Goal: Task Accomplishment & Management: Use online tool/utility

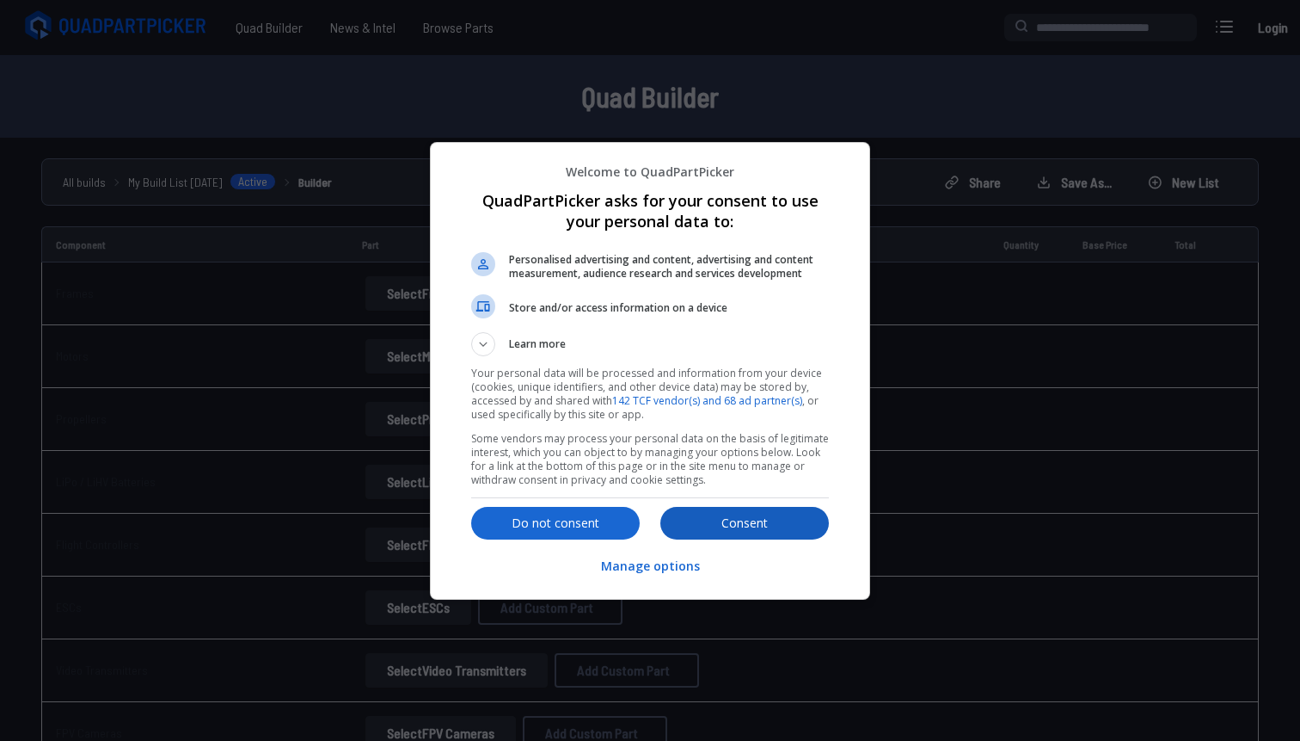
click at [698, 509] on button "Consent" at bounding box center [745, 523] width 169 height 33
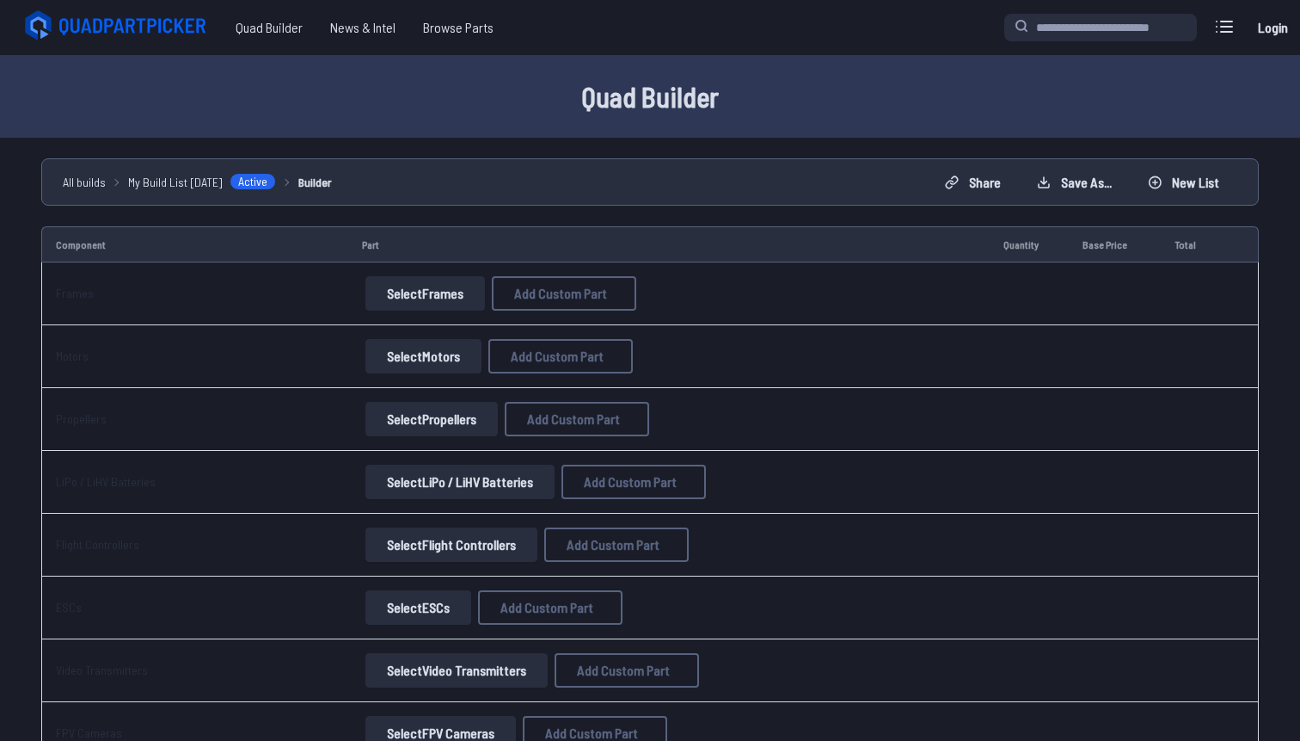
click at [428, 286] on button "Select Frames" at bounding box center [426, 293] width 120 height 34
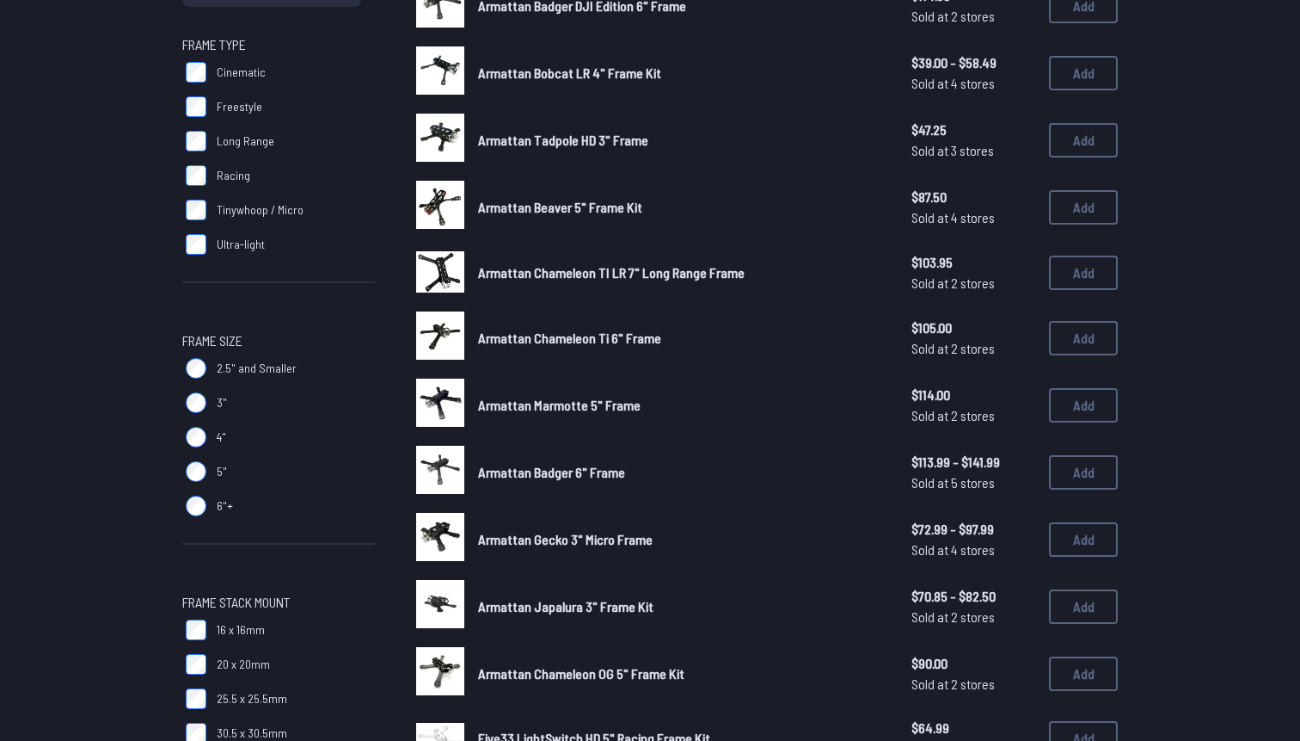
scroll to position [347, 0]
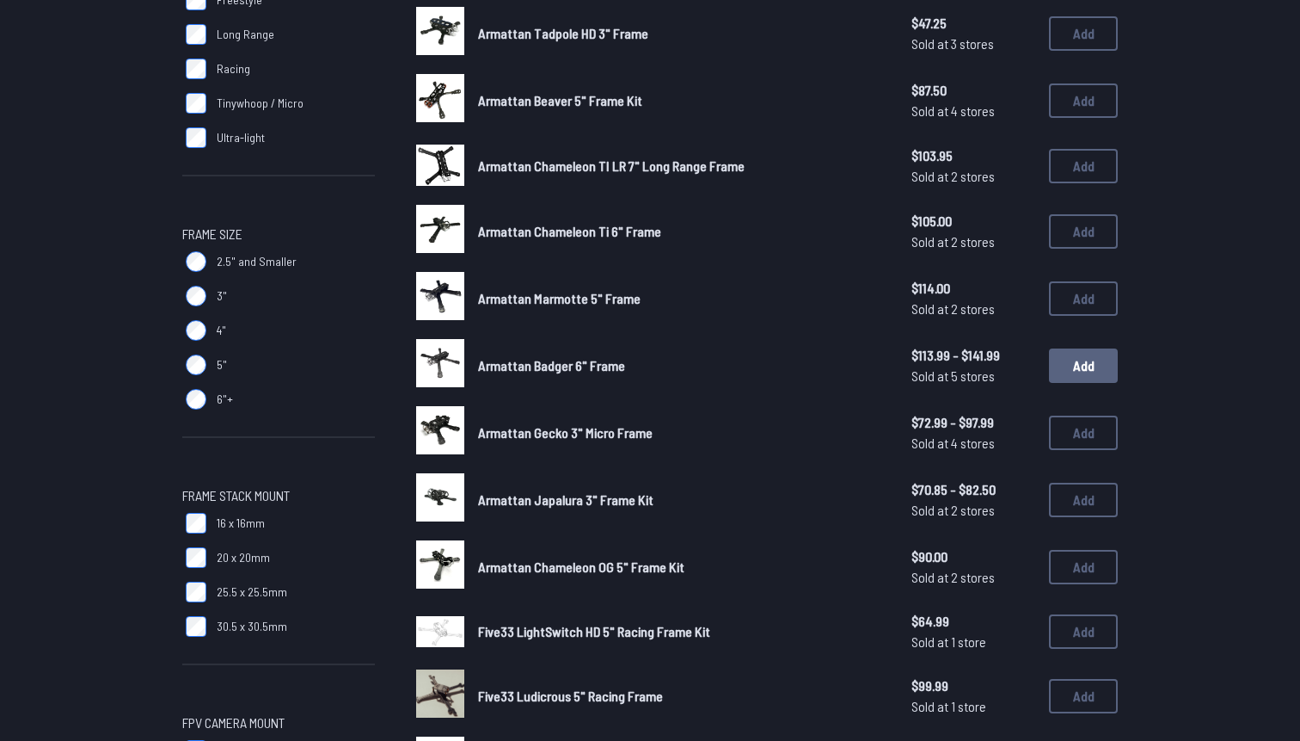
click at [1089, 370] on button "Add" at bounding box center [1083, 365] width 69 height 34
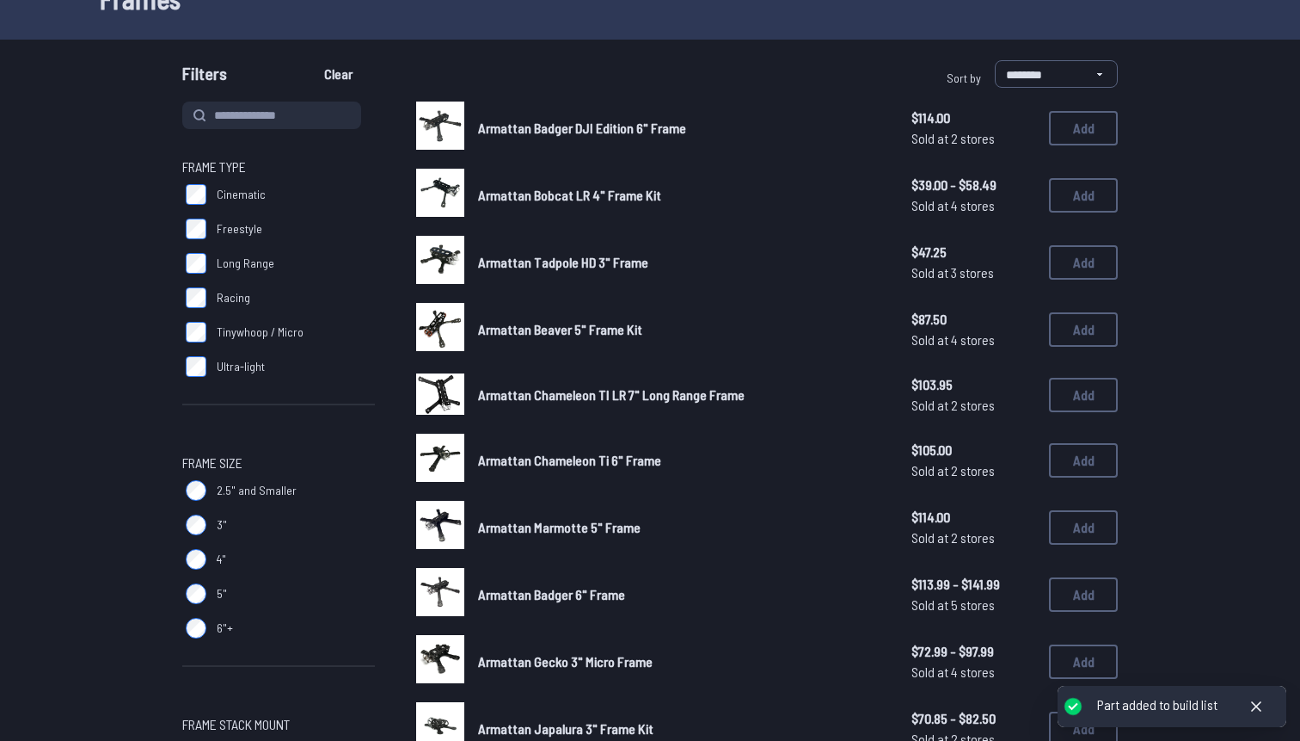
scroll to position [26, 0]
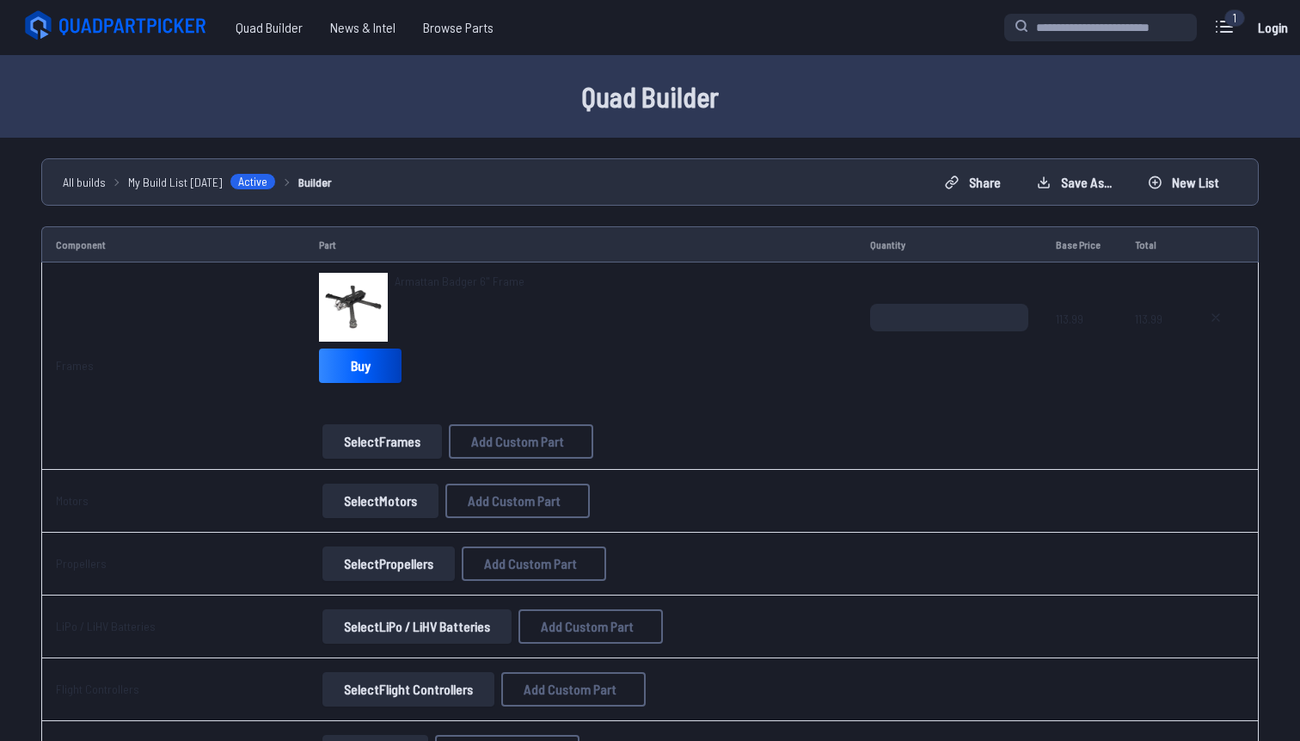
scroll to position [43, 0]
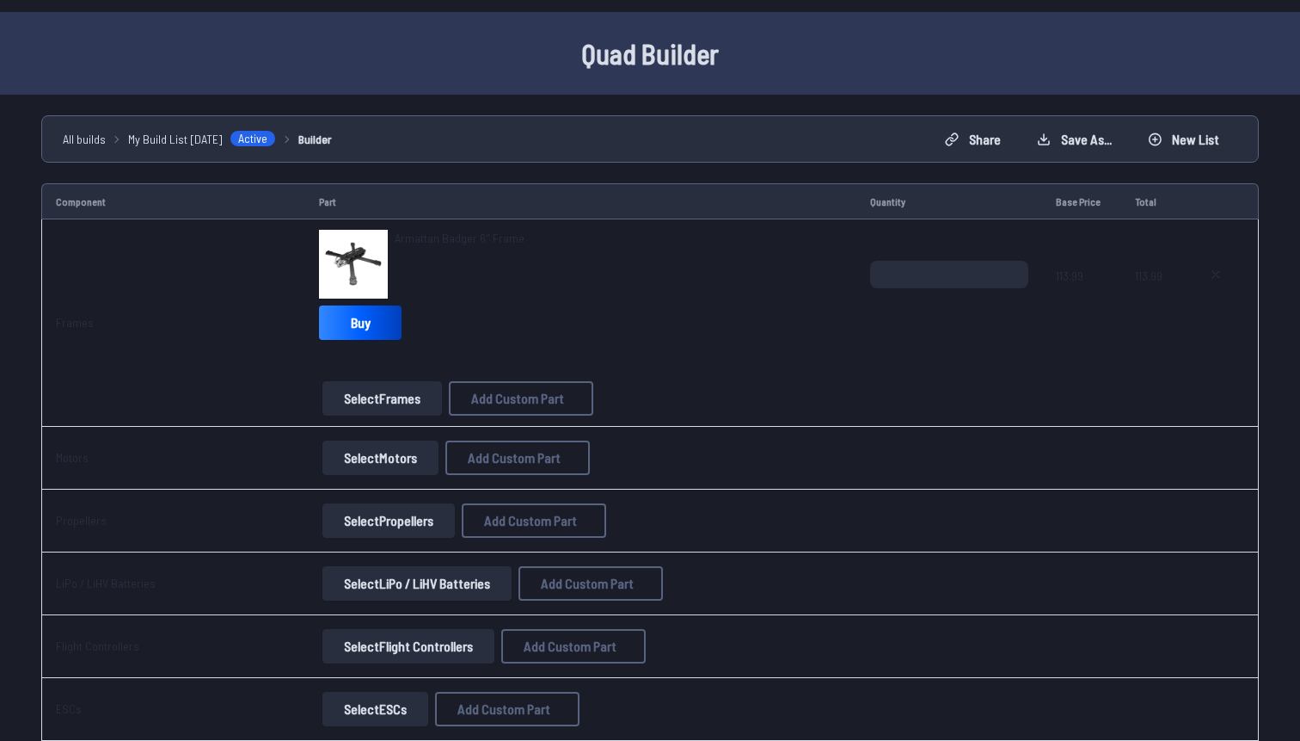
click at [378, 461] on button "Select Motors" at bounding box center [381, 457] width 116 height 34
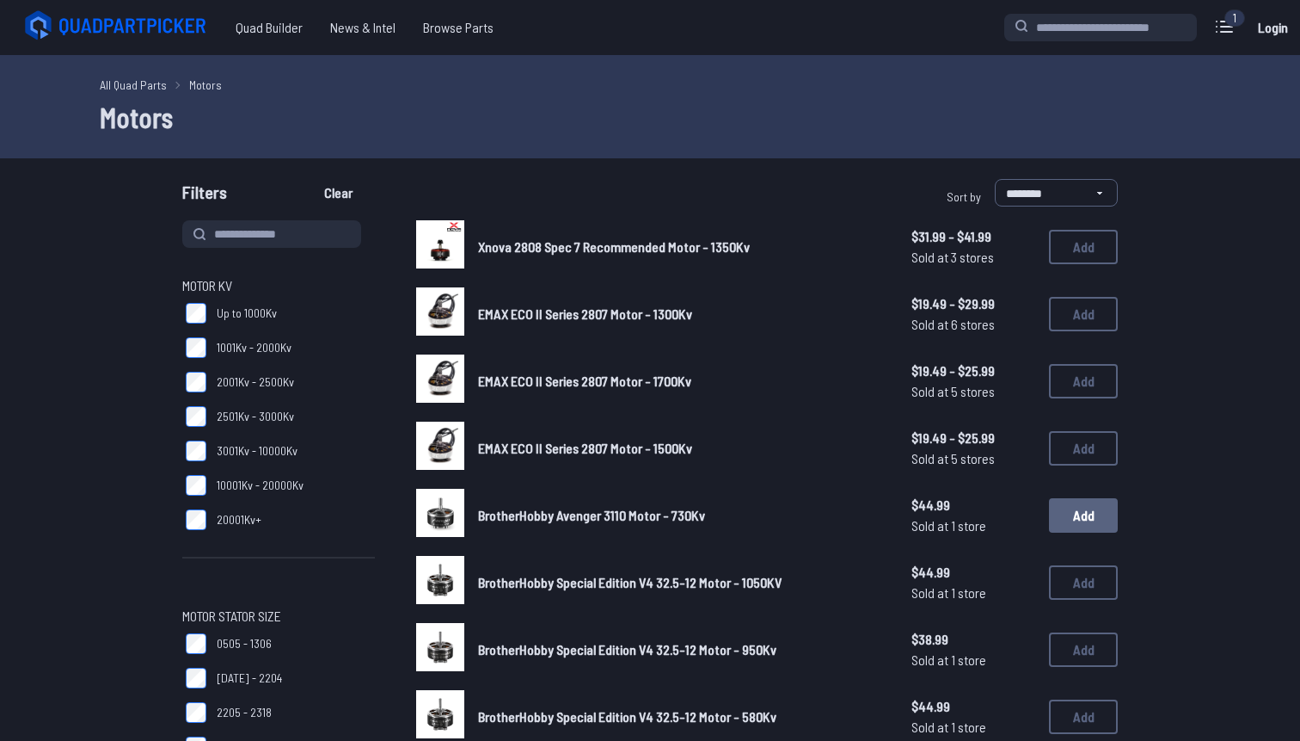
click at [1079, 513] on button "Add" at bounding box center [1083, 515] width 69 height 34
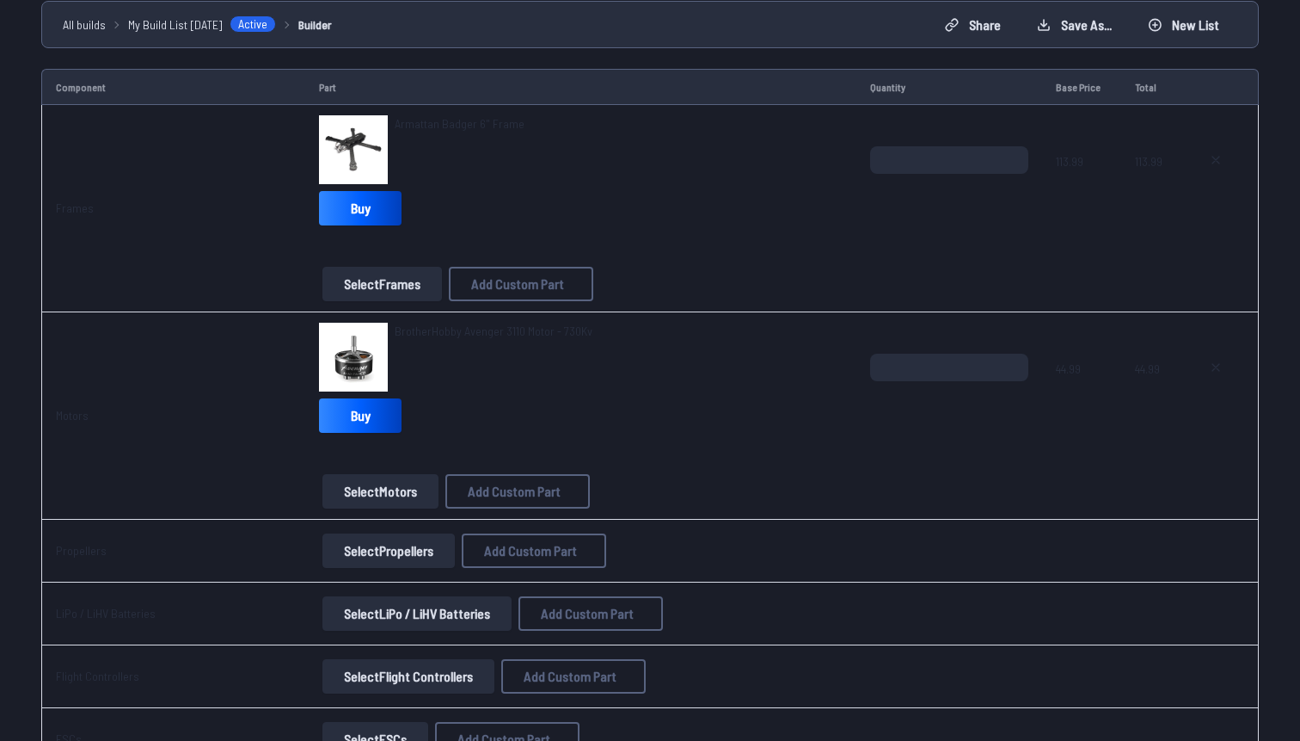
scroll to position [85, 0]
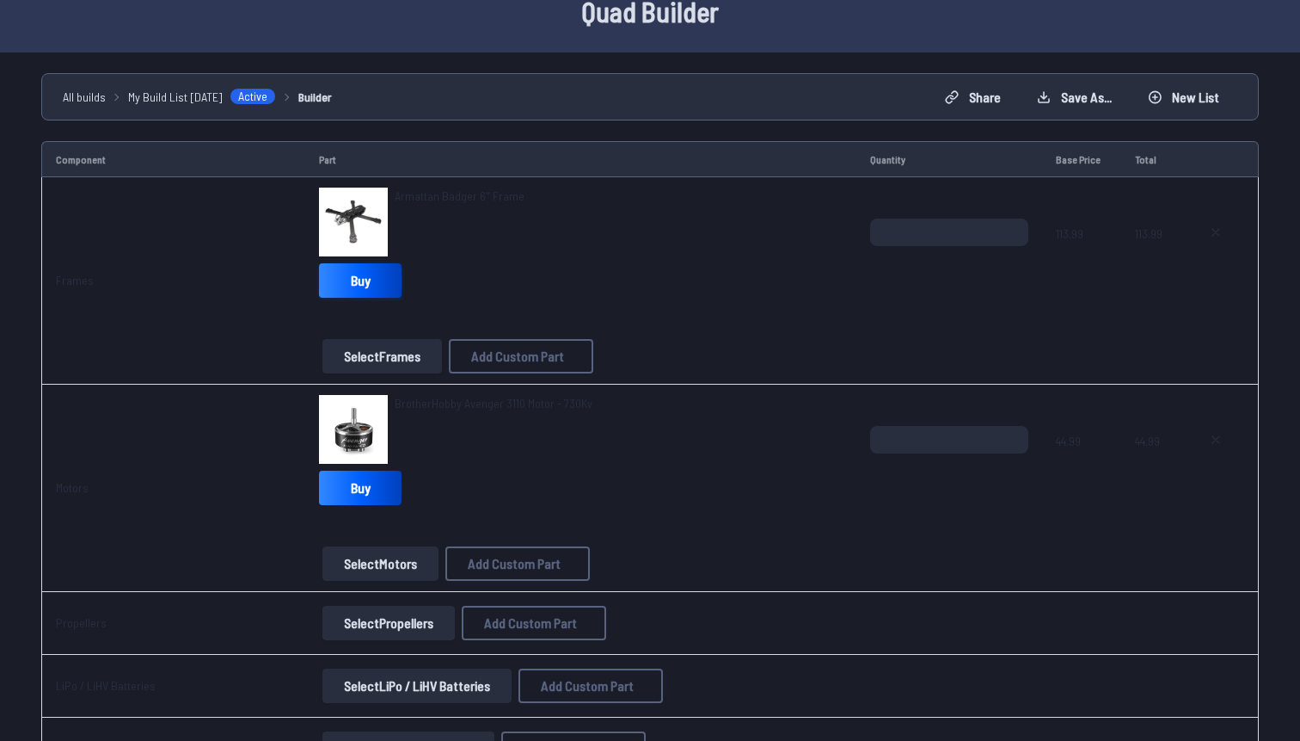
click at [358, 281] on link "Buy" at bounding box center [360, 280] width 83 height 34
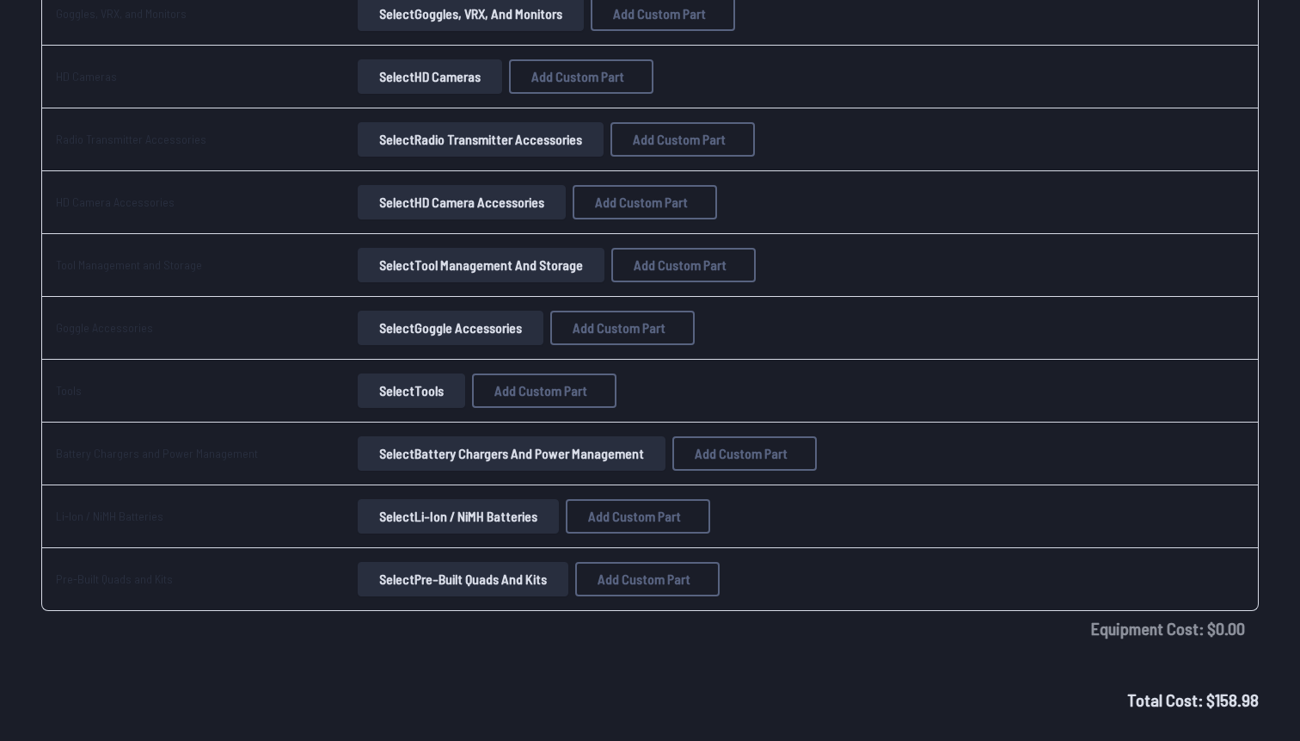
scroll to position [1818, 0]
